Goal: Task Accomplishment & Management: Manage account settings

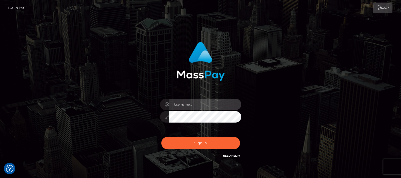
click at [187, 103] on input "text" at bounding box center [205, 104] width 72 height 11
type input "[DOMAIN_NAME]"
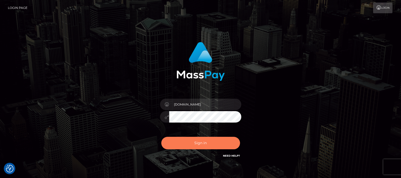
click at [199, 144] on button "Sign in" at bounding box center [200, 143] width 79 height 12
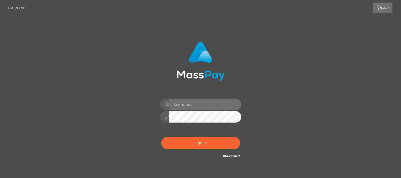
drag, startPoint x: 0, startPoint y: 0, endPoint x: 183, endPoint y: 102, distance: 209.6
click at [181, 104] on input "text" at bounding box center [205, 104] width 72 height 11
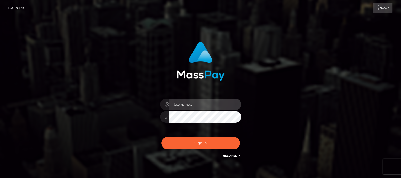
type input "df.es"
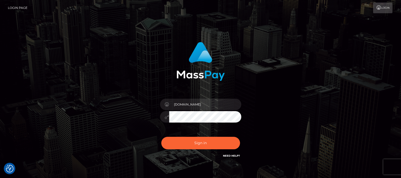
checkbox input "true"
click at [205, 143] on button "Sign in" at bounding box center [200, 143] width 79 height 12
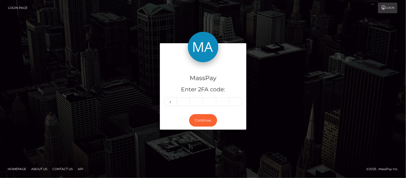
type input "5"
type input "7"
type input "3"
type input "8"
type input "4"
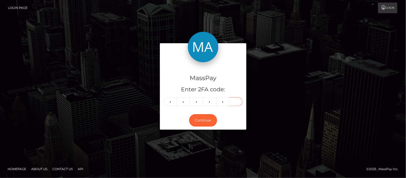
type input "0"
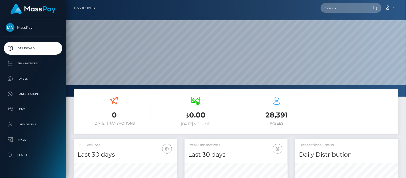
scroll to position [90, 103]
click at [333, 9] on input "text" at bounding box center [344, 8] width 48 height 10
paste input "amol2901.smitta@gmail.com"
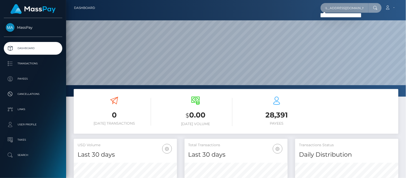
type input "amol2901.smitta@gmail.com"
